Goal: Task Accomplishment & Management: Manage account settings

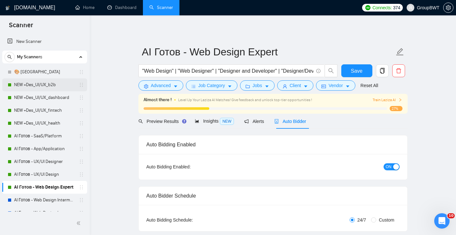
click at [38, 82] on link "NEW +Des_UI/UX_b2b" at bounding box center [44, 85] width 61 height 13
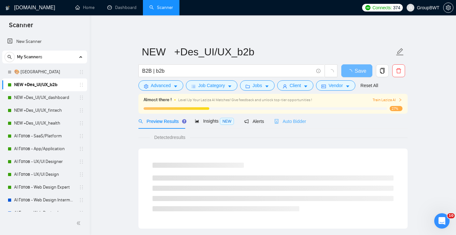
click at [298, 115] on div "Auto Bidder" at bounding box center [290, 121] width 32 height 15
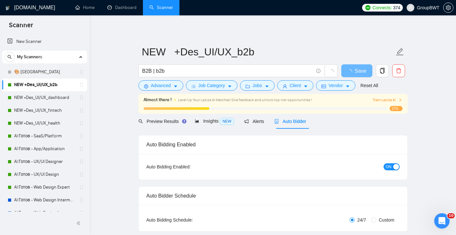
click at [389, 167] on span "ON" at bounding box center [389, 166] width 6 height 7
click at [355, 74] on span "Save" at bounding box center [357, 71] width 12 height 8
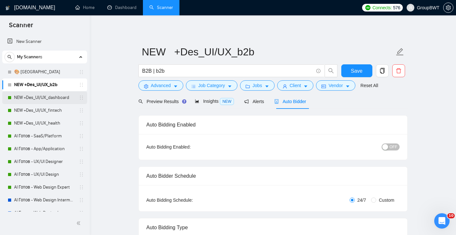
click at [31, 99] on link "NEW +Des_UI/UX_dashboard" at bounding box center [44, 97] width 61 height 13
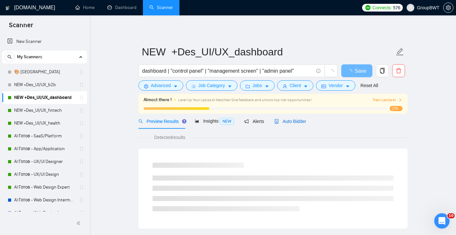
click at [304, 124] on div "Auto Bidder" at bounding box center [290, 121] width 32 height 7
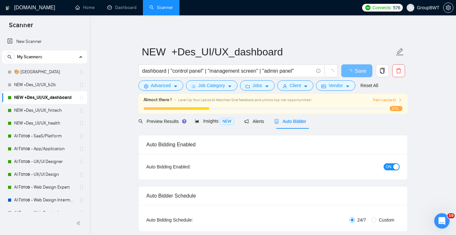
click at [392, 170] on button "ON" at bounding box center [392, 166] width 16 height 7
click at [362, 69] on button "Save" at bounding box center [356, 70] width 31 height 13
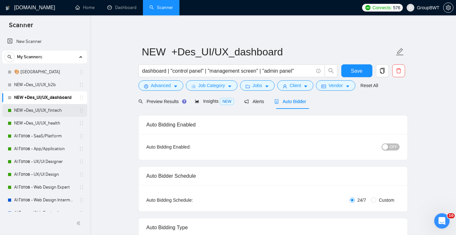
click at [49, 113] on link "NEW +Des_UI/UX_fintech" at bounding box center [44, 110] width 61 height 13
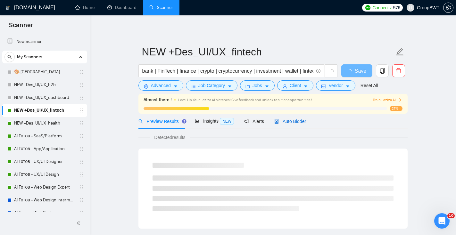
click at [304, 119] on span "Auto Bidder" at bounding box center [290, 121] width 32 height 5
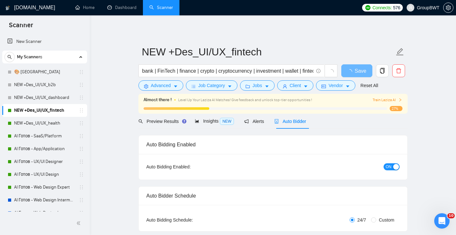
click at [390, 166] on span "ON" at bounding box center [389, 166] width 6 height 7
click at [364, 68] on button "Save" at bounding box center [356, 70] width 31 height 13
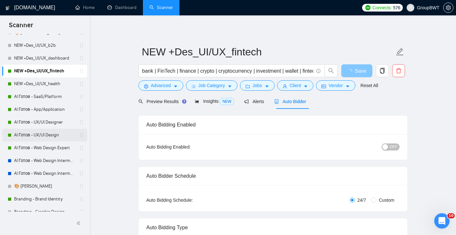
scroll to position [47, 0]
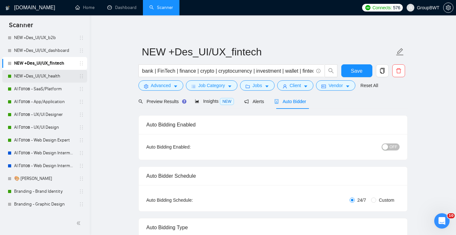
click at [52, 71] on link "NEW +Des_UI/UX_health" at bounding box center [44, 76] width 61 height 13
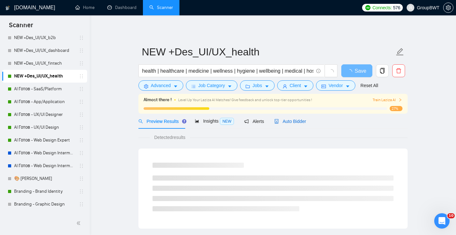
click at [290, 119] on span "Auto Bidder" at bounding box center [290, 121] width 32 height 5
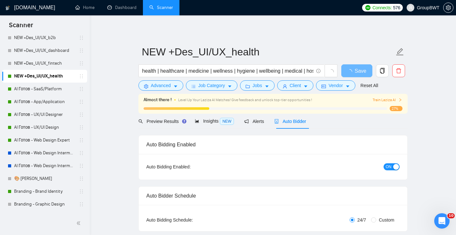
click at [397, 168] on div "button" at bounding box center [396, 167] width 6 height 6
click at [367, 70] on button "Save" at bounding box center [356, 70] width 31 height 13
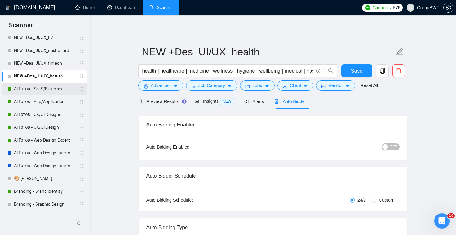
click at [36, 90] on link "AI Готов - SaaS/Platform" at bounding box center [44, 89] width 61 height 13
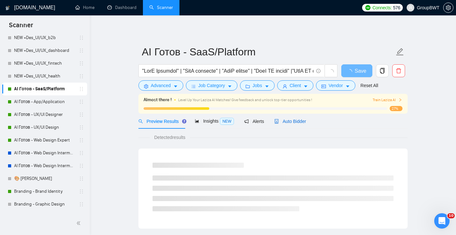
click at [288, 120] on span "Auto Bidder" at bounding box center [290, 121] width 32 height 5
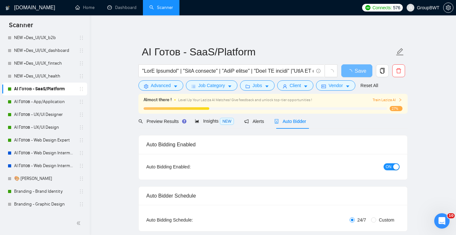
click at [396, 168] on div "button" at bounding box center [396, 167] width 6 height 6
click at [359, 71] on span "Save" at bounding box center [357, 71] width 12 height 8
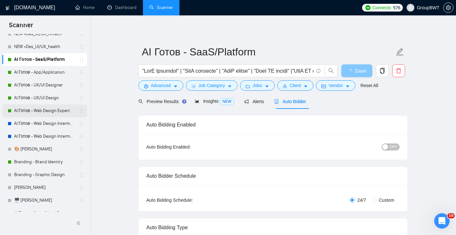
scroll to position [78, 0]
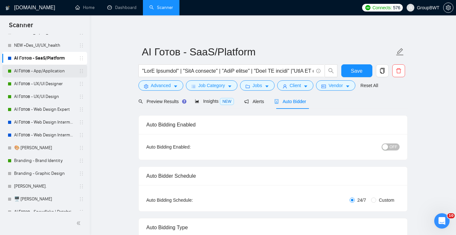
click at [48, 71] on link "AI Готов - App/Application" at bounding box center [44, 71] width 61 height 13
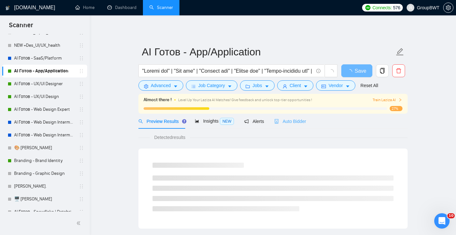
click at [289, 125] on div "Auto Bidder" at bounding box center [290, 121] width 32 height 15
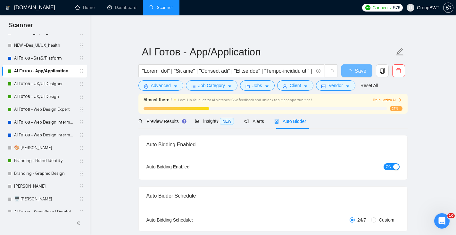
click at [391, 167] on span "ON" at bounding box center [389, 166] width 6 height 7
click at [362, 73] on span "Save" at bounding box center [357, 71] width 12 height 8
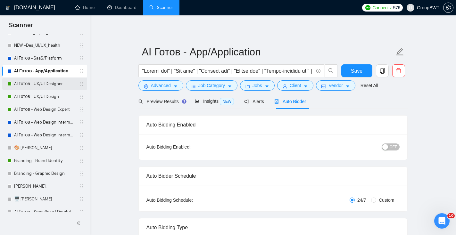
click at [55, 83] on link "AI Готов - UX/UI Designer" at bounding box center [44, 84] width 61 height 13
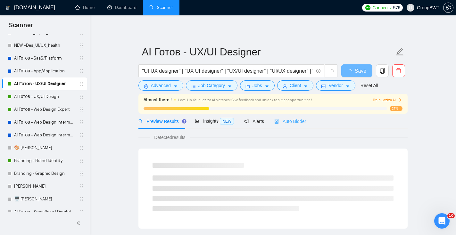
click at [300, 115] on div "Auto Bidder" at bounding box center [290, 121] width 32 height 15
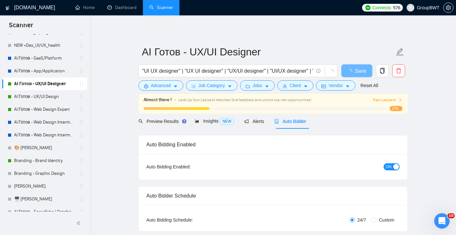
click at [393, 168] on div "button" at bounding box center [396, 167] width 6 height 6
click at [365, 67] on button "Save" at bounding box center [356, 70] width 31 height 13
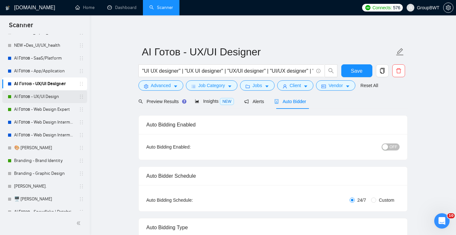
click at [47, 99] on link "AI Готов - UX/UI Design" at bounding box center [44, 96] width 61 height 13
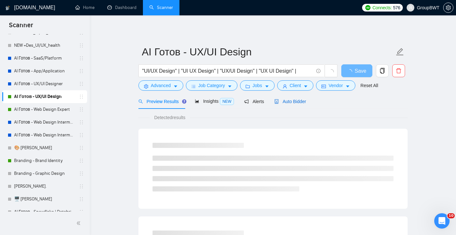
click at [304, 104] on div "Auto Bidder" at bounding box center [290, 101] width 32 height 7
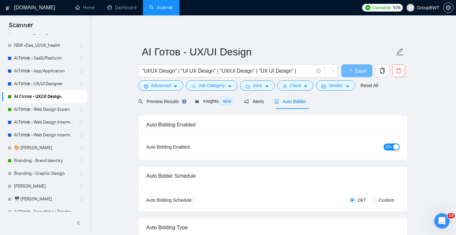
click at [395, 146] on div "button" at bounding box center [396, 147] width 6 height 6
click at [357, 67] on span "Save" at bounding box center [357, 71] width 12 height 8
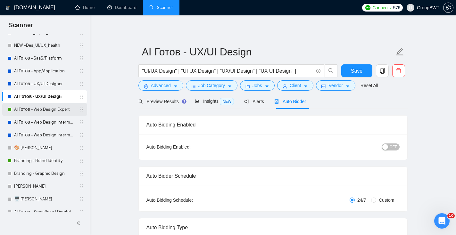
click at [55, 109] on link "AI Готов - Web Design Expert" at bounding box center [44, 109] width 61 height 13
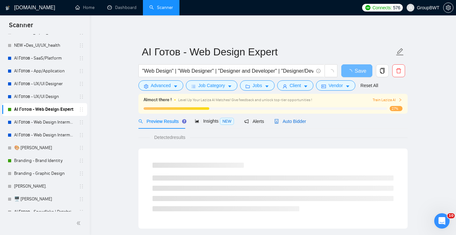
click at [288, 123] on span "Auto Bidder" at bounding box center [290, 121] width 32 height 5
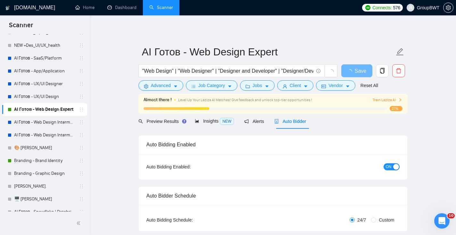
click at [393, 169] on div "button" at bounding box center [396, 167] width 6 height 6
click at [350, 75] on button "Save" at bounding box center [356, 70] width 31 height 13
